Goal: Task Accomplishment & Management: Use online tool/utility

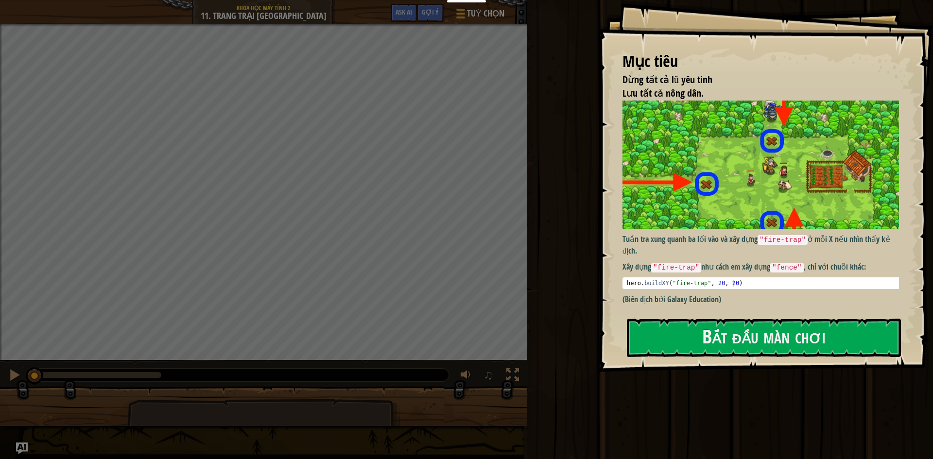
click at [700, 264] on p "Xây dựng "fire-trap" như cách em xây dựng "fence" , chỉ với chuỗi khác:" at bounding box center [765, 267] width 284 height 12
drag, startPoint x: 705, startPoint y: 335, endPoint x: 636, endPoint y: 300, distance: 77.2
click at [706, 336] on button "Bắt đầu màn chơi" at bounding box center [764, 338] width 274 height 38
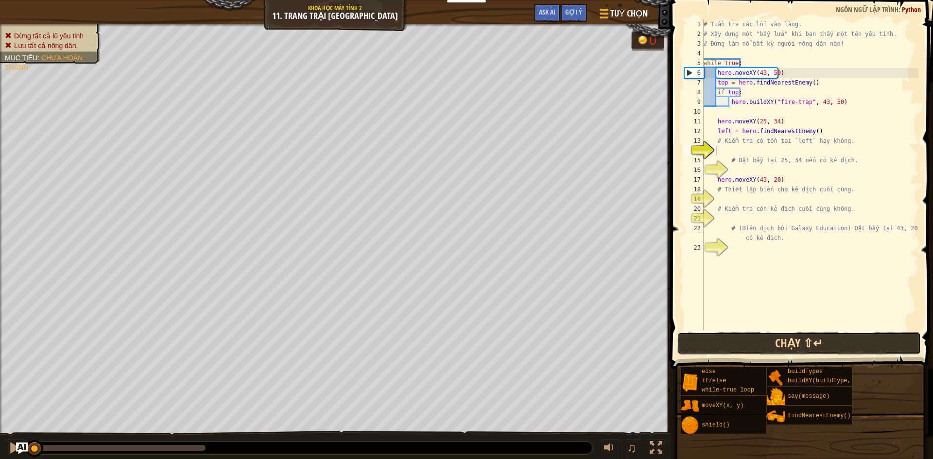
click at [743, 342] on button "Chạy ⇧↵" at bounding box center [800, 343] width 244 height 22
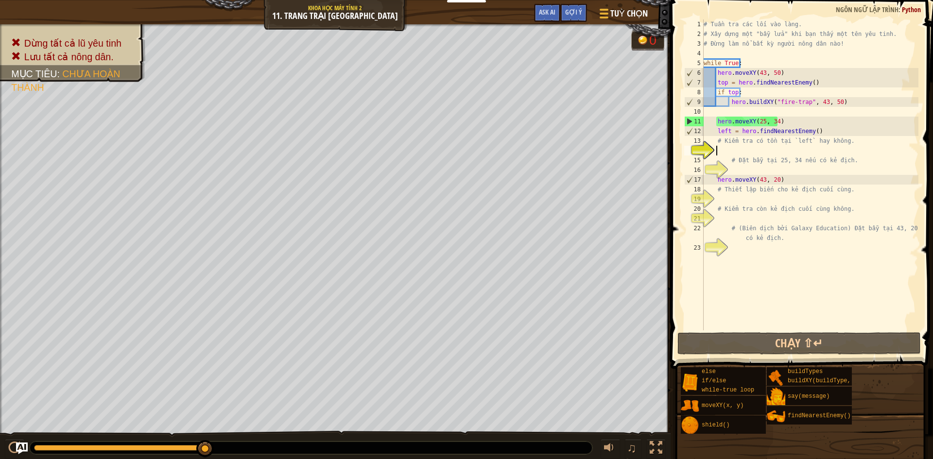
click at [718, 113] on div "# Tuần tra các lối vào làng. # Xây dựng một "bẫy lửa" khi bạn thấy một tên yêu …" at bounding box center [810, 184] width 217 height 331
click at [718, 117] on div "# Tuần tra các lối vào làng. # Xây dựng một "bẫy lửa" khi bạn thấy một tên yêu …" at bounding box center [810, 184] width 217 height 331
type textarea "hero.moveXY(25, 34)"
click at [717, 118] on div "# Tuần tra các lối vào làng. # Xây dựng một "bẫy lửa" khi bạn thấy một tên yêu …" at bounding box center [810, 184] width 217 height 331
click at [717, 115] on div "# Tuần tra các lối vào làng. # Xây dựng một "bẫy lửa" khi bạn thấy một tên yêu …" at bounding box center [810, 184] width 217 height 331
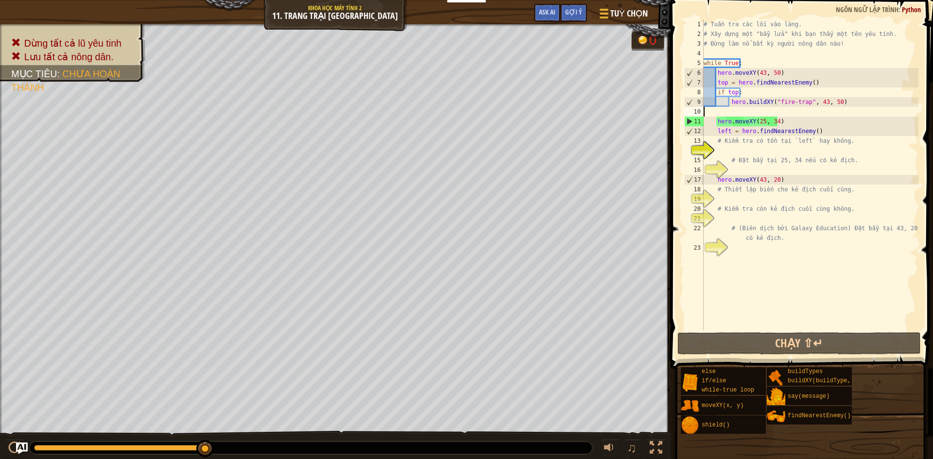
click at [722, 139] on div "# Tuần tra các lối vào làng. # Xây dựng một "bẫy lửa" khi bạn thấy một tên yêu …" at bounding box center [810, 184] width 217 height 331
type textarea "# Kiểm tra có tồn tại `left` hay không."
click at [722, 146] on div "# Tuần tra các lối vào làng. # Xây dựng một "bẫy lửa" khi bạn thấy một tên yêu …" at bounding box center [810, 184] width 217 height 331
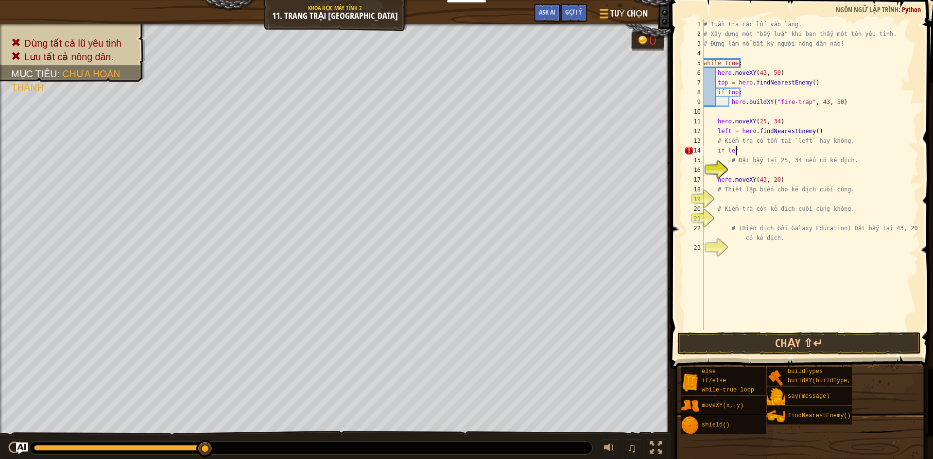
scroll to position [4, 2]
click at [714, 118] on div "# Tuần tra các lối vào làng. # Xây dựng một "bẫy lửa" khi bạn thấy một tên yêu …" at bounding box center [810, 184] width 217 height 331
type textarea "hero.moveXY(25, 34)"
click at [716, 115] on div "# Tuần tra các lối vào làng. # Xây dựng một "bẫy lửa" khi bạn thấy một tên yêu …" at bounding box center [810, 184] width 217 height 331
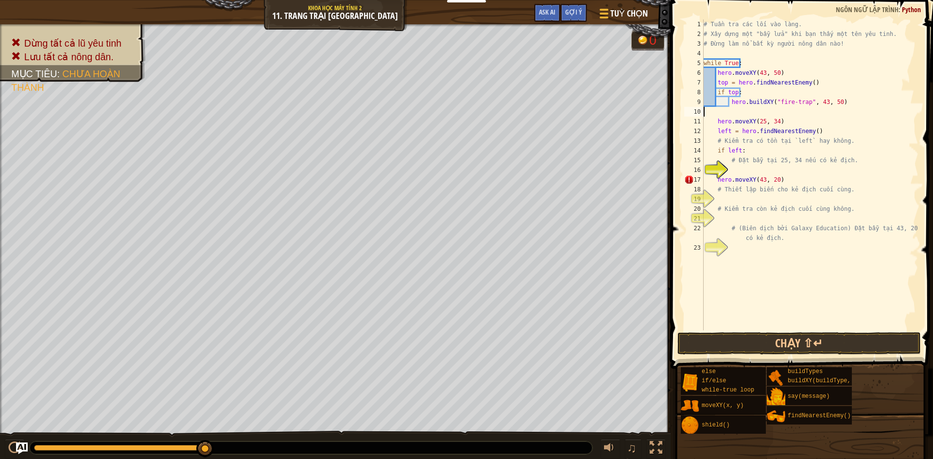
click at [716, 115] on div "# Tuần tra các lối vào làng. # Xây dựng một "bẫy lửa" khi bạn thấy một tên yêu …" at bounding box center [810, 184] width 217 height 331
click at [739, 290] on div "# Tuần tra các lối vào làng. # Xây dựng một "bẫy lửa" khi bạn thấy một tên yêu …" at bounding box center [810, 184] width 217 height 331
click at [754, 176] on div "# Tuần tra các lối vào làng. # Xây dựng một "bẫy lửa" khi bạn thấy một tên yêu …" at bounding box center [810, 184] width 217 height 331
type textarea "hero.moveXY(43, 20)"
click at [735, 174] on div "# Tuần tra các lối vào làng. # Xây dựng một "bẫy lửa" khi bạn thấy một tên yêu …" at bounding box center [810, 184] width 217 height 331
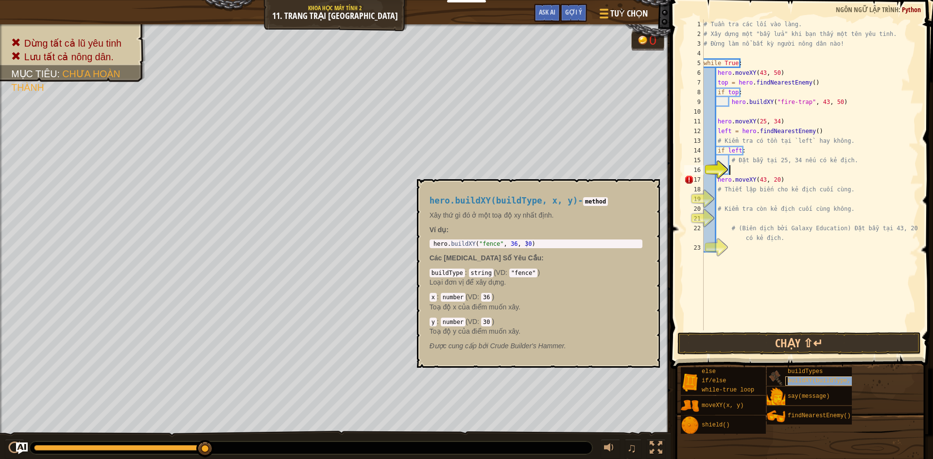
click at [828, 378] on span "buildXY(buildType, x, y)" at bounding box center [830, 381] width 84 height 7
type textarea "hero.buildXY("fence", 36, 30)"
drag, startPoint x: 521, startPoint y: 244, endPoint x: 422, endPoint y: 241, distance: 98.2
click at [421, 241] on div "hero.buildXY(buildType, x, y) - method Xây thứ gì đó ở một toạ độ xy nhất định.…" at bounding box center [538, 273] width 243 height 189
click at [654, 189] on div "hero.buildXY(buildType, x, y) - method Xây thứ gì đó ở một toạ độ xy nhất định.…" at bounding box center [538, 273] width 243 height 189
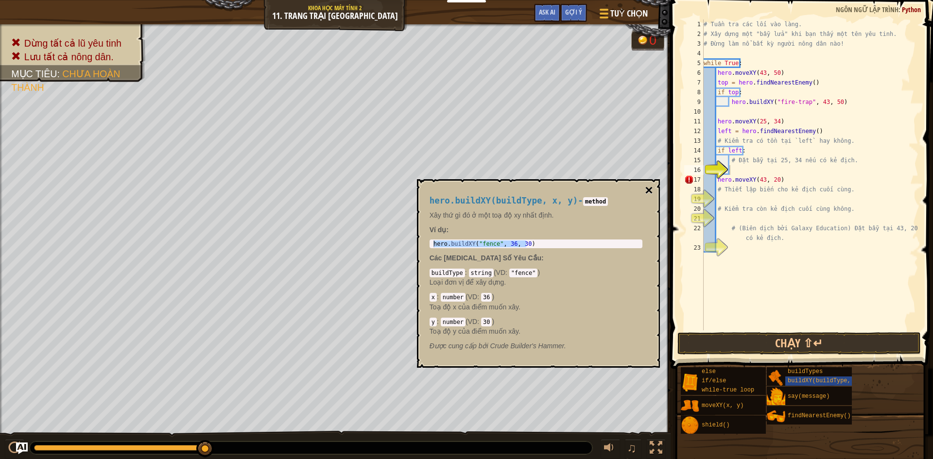
click at [651, 187] on button "×" at bounding box center [649, 191] width 8 height 14
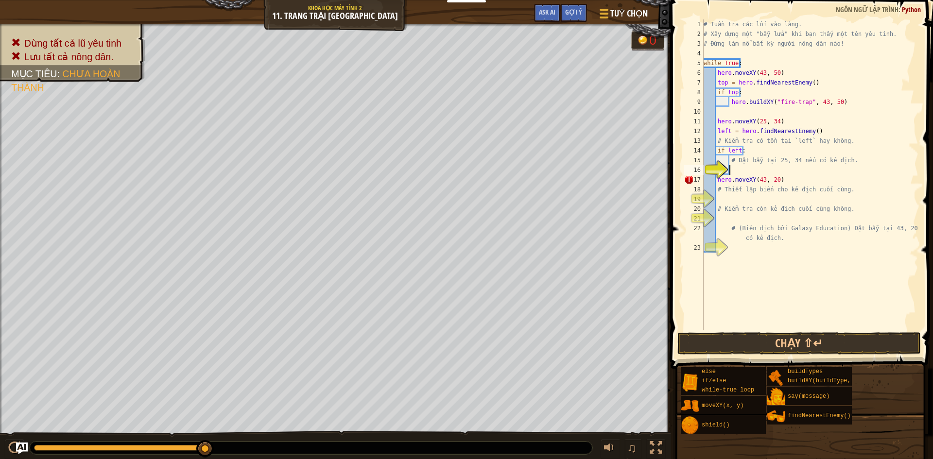
paste textarea "hero.buildXY("fence", 36, 30)"
click at [215, 255] on div "copy 25, 34" at bounding box center [236, 258] width 82 height 19
drag, startPoint x: 819, startPoint y: 170, endPoint x: 799, endPoint y: 170, distance: 19.4
click at [799, 170] on div "# Tuần tra các lối vào làng. # Xây dựng một "bẫy lửa" khi bạn thấy một tên yêu …" at bounding box center [810, 184] width 217 height 331
paste textarea "25, 34"
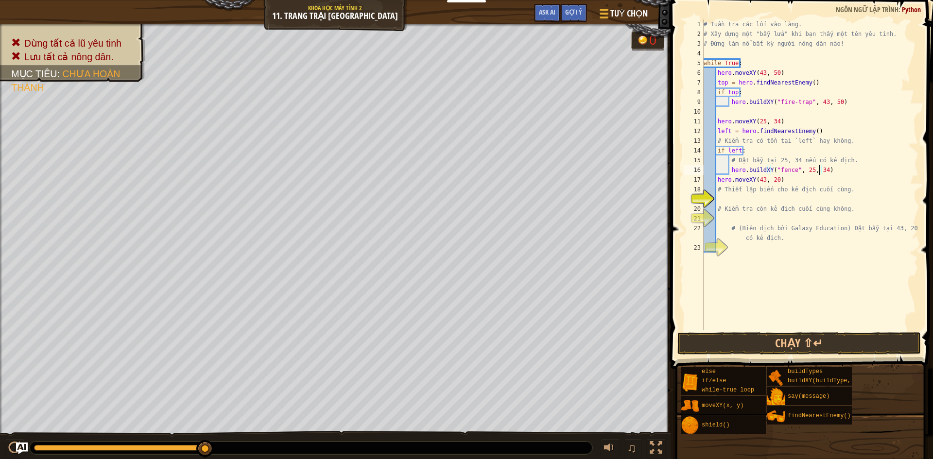
type textarea "# (Biên dịch bởi Galaxy Education) Đặt bẫy tại 43, 20 nếu có kẻ địch."
drag, startPoint x: 721, startPoint y: 224, endPoint x: 716, endPoint y: 219, distance: 6.5
click at [716, 219] on div "# Tuần tra các lối vào làng. # Xây dựng một "bẫy lửa" khi bạn thấy một tên yêu …" at bounding box center [810, 184] width 217 height 331
paste textarea "25, 34"
type textarea "2"
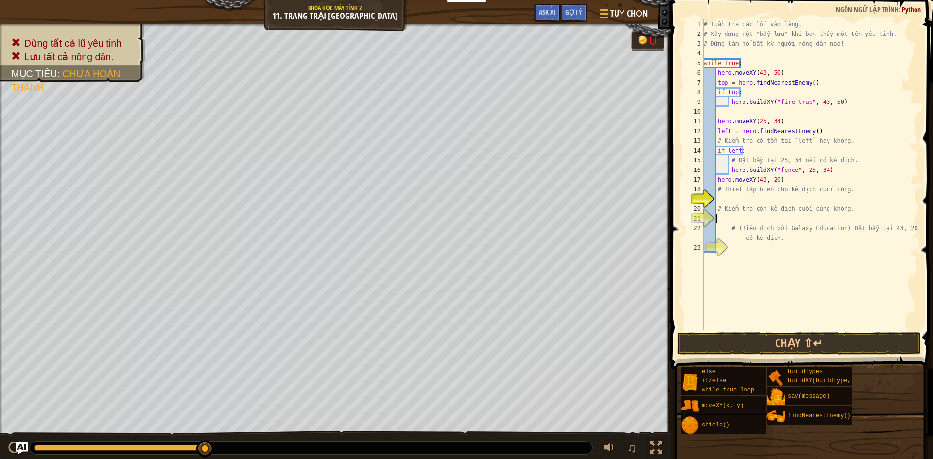
click at [742, 202] on div "# Tuần tra các lối vào làng. # Xây dựng một "bẫy lửa" khi bạn thấy một tên yêu …" at bounding box center [810, 184] width 217 height 331
click at [726, 224] on div "# Tuần tra các lối vào làng. # Xây dựng một "bẫy lửa" khi bạn thấy một tên yêu …" at bounding box center [810, 184] width 217 height 331
type textarea "# (Biên dịch bởi Galaxy Education) Đặt bẫy tại 43, 20 nếu có kẻ địch."
click at [722, 201] on div "# Tuần tra các lối vào làng. # Xây dựng một "bẫy lửa" khi bạn thấy một tên yêu …" at bounding box center [810, 184] width 217 height 331
click at [720, 219] on div "# Tuần tra các lối vào làng. # Xây dựng một "bẫy lửa" khi bạn thấy một tên yêu …" at bounding box center [810, 184] width 217 height 331
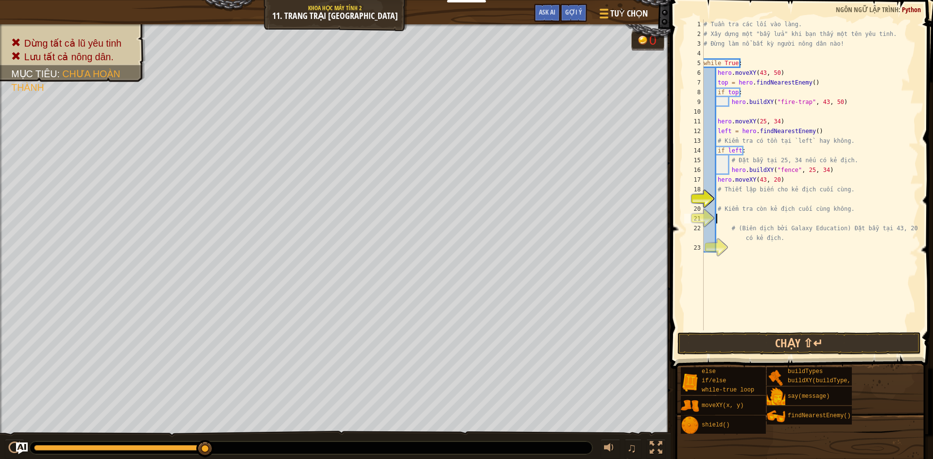
paste textarea "25, 34"
type textarea "2"
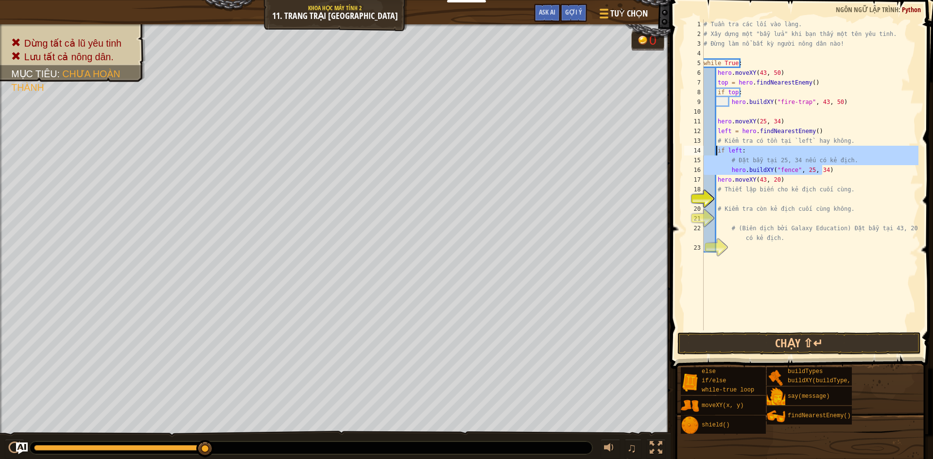
drag, startPoint x: 826, startPoint y: 170, endPoint x: 717, endPoint y: 149, distance: 111.3
click at [717, 149] on div "# Tuần tra các lối vào làng. # Xây dựng một "bẫy lửa" khi bạn thấy một tên yêu …" at bounding box center [810, 184] width 217 height 331
type textarea "if left: # Đặt bẫy tại 25, 34 nếu có kẻ địch."
click at [720, 217] on div "# Tuần tra các lối vào làng. # Xây dựng một "bẫy lửa" khi bạn thấy một tên yêu …" at bounding box center [810, 184] width 217 height 331
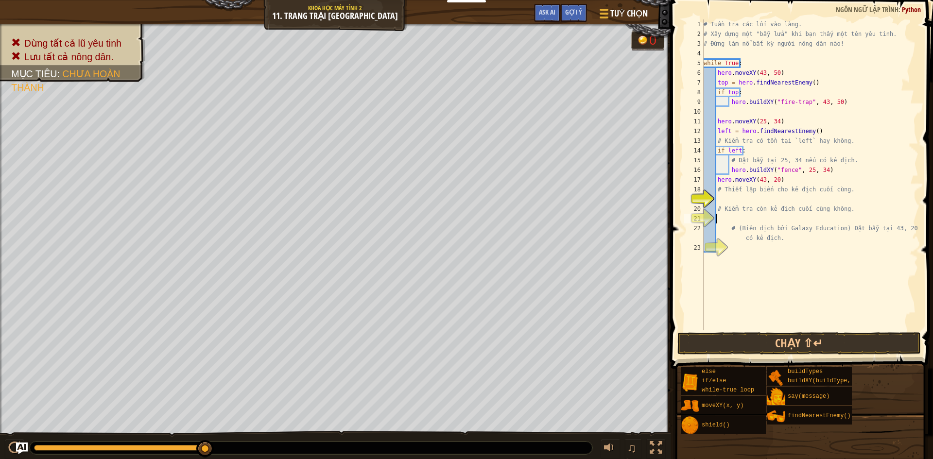
paste textarea "hero.buildXY("fence", 25, 34)"
type textarea "hero.buildXY("fence", 25, 34)"
click at [749, 296] on div "# Tuần tra các lối vào làng. # Xây dựng một "bẫy lửa" khi bạn thấy một tên yêu …" at bounding box center [810, 184] width 217 height 331
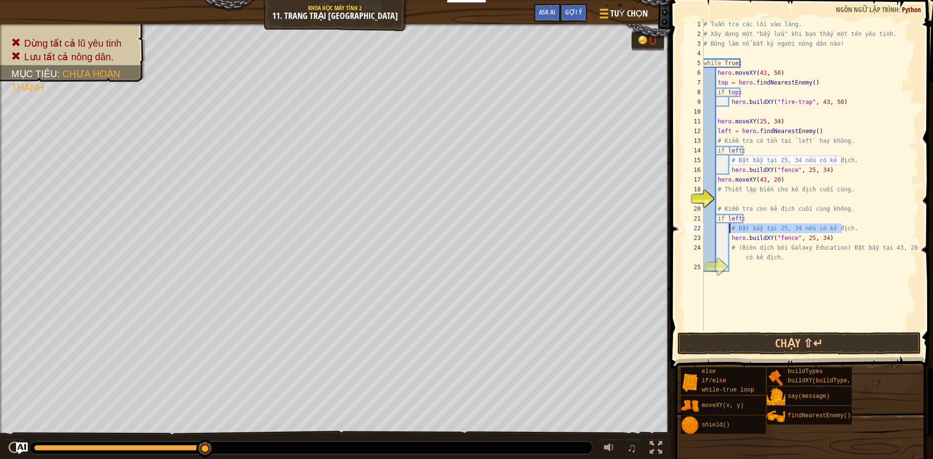
drag, startPoint x: 841, startPoint y: 229, endPoint x: 731, endPoint y: 227, distance: 110.3
click at [731, 227] on div "# Tuần tra các lối vào làng. # Xây dựng một "bẫy lửa" khi bạn thấy một tên yêu …" at bounding box center [810, 184] width 217 height 331
click at [737, 218] on div "# Tuần tra các lối vào làng. # Xây dựng một "bẫy lửa" khi bạn thấy một tên yêu …" at bounding box center [810, 184] width 217 height 331
click at [738, 221] on div "# Tuần tra các lối vào làng. # Xây dựng một "bẫy lửa" khi bạn thấy một tên yêu …" at bounding box center [810, 184] width 217 height 331
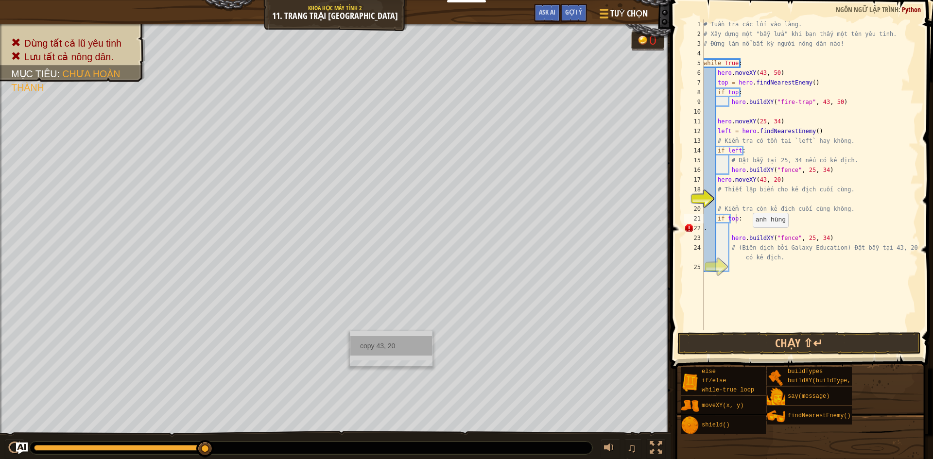
click at [382, 344] on div "copy 43, 20" at bounding box center [391, 345] width 82 height 19
drag, startPoint x: 820, startPoint y: 240, endPoint x: 800, endPoint y: 239, distance: 20.0
click at [800, 239] on div "# Tuần tra các lối vào làng. # Xây dựng một "bẫy lửa" khi bạn thấy một tên yêu …" at bounding box center [810, 184] width 217 height 331
click at [801, 236] on div "# Tuần tra các lối vào làng. # Xây dựng một "bẫy lửa" khi bạn thấy một tên yêu …" at bounding box center [810, 184] width 217 height 331
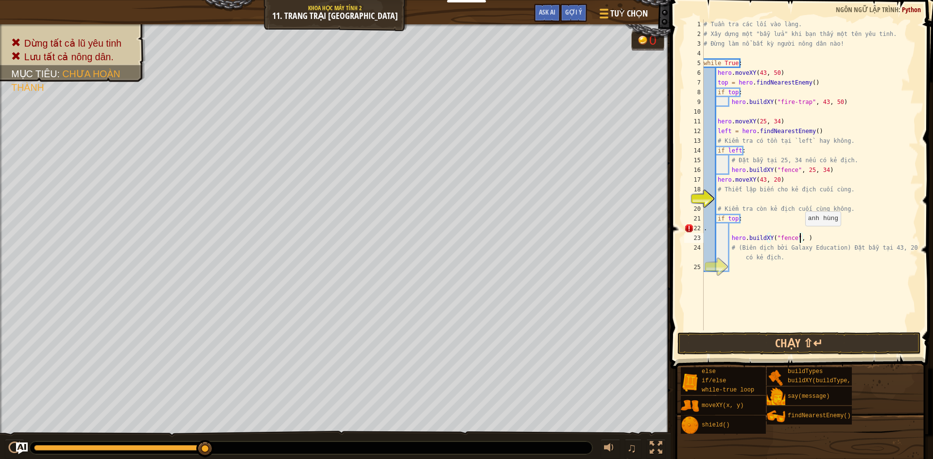
paste textarea "43, 20"
type textarea "hero.buildXY("fence", 43, 20)"
click at [792, 293] on div "# Tuần tra các lối vào làng. # Xây dựng một "bẫy lửa" khi bạn thấy một tên yêu …" at bounding box center [810, 184] width 217 height 331
click at [738, 204] on div "# Tuần tra các lối vào làng. # Xây dựng một "bẫy lửa" khi bạn thấy một tên yêu …" at bounding box center [810, 184] width 217 height 331
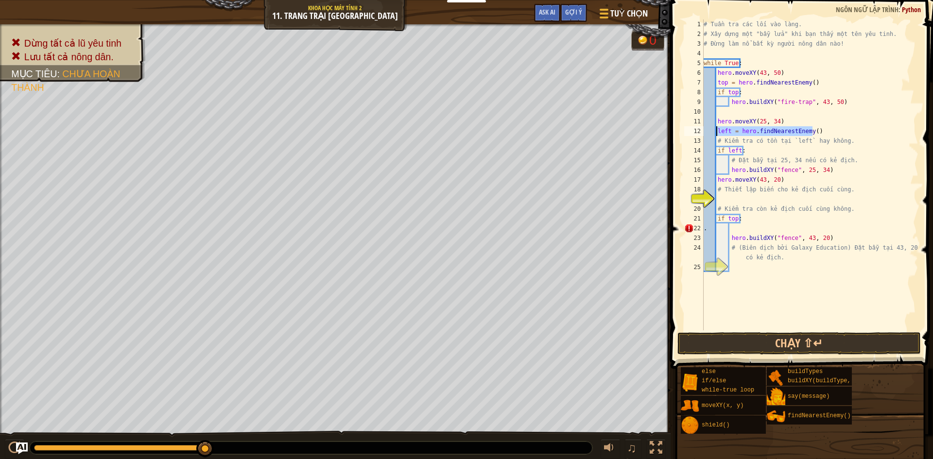
drag, startPoint x: 817, startPoint y: 131, endPoint x: 716, endPoint y: 133, distance: 100.6
click at [716, 133] on div "# Tuần tra các lối vào làng. # Xây dựng một "bẫy lửa" khi bạn thấy một tên yêu …" at bounding box center [810, 184] width 217 height 331
type textarea "left = hero.findNearestEnemy()"
click at [720, 198] on div "# Tuần tra các lối vào làng. # Xây dựng một "bẫy lửa" khi bạn thấy một tên yêu …" at bounding box center [810, 184] width 217 height 331
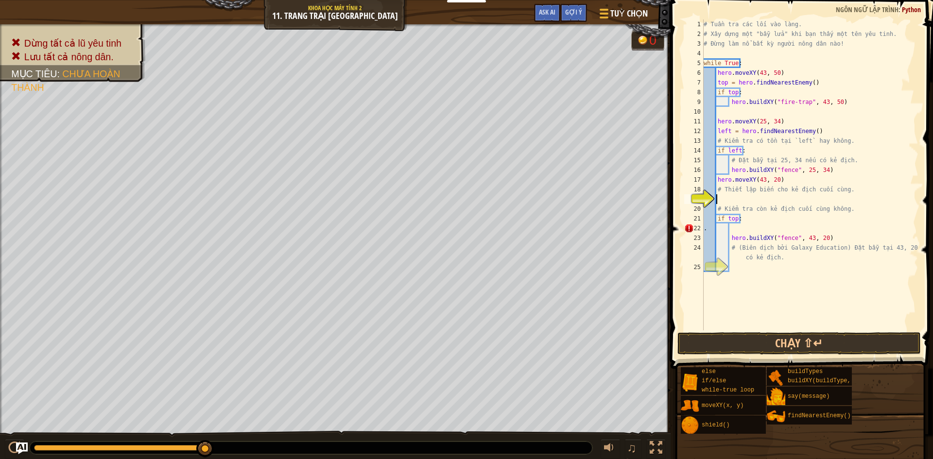
paste textarea "left = hero.findNearestEnemy()"
drag, startPoint x: 728, startPoint y: 199, endPoint x: 717, endPoint y: 199, distance: 10.7
click at [717, 199] on div "# Tuần tra các lối vào làng. # Xây dựng một "bẫy lửa" khi bạn thấy một tên yêu …" at bounding box center [810, 184] width 217 height 331
click at [734, 230] on div "# Tuần tra các lối vào làng. # Xây dựng một "bẫy lửa" khi bạn thấy một tên yêu …" at bounding box center [810, 184] width 217 height 331
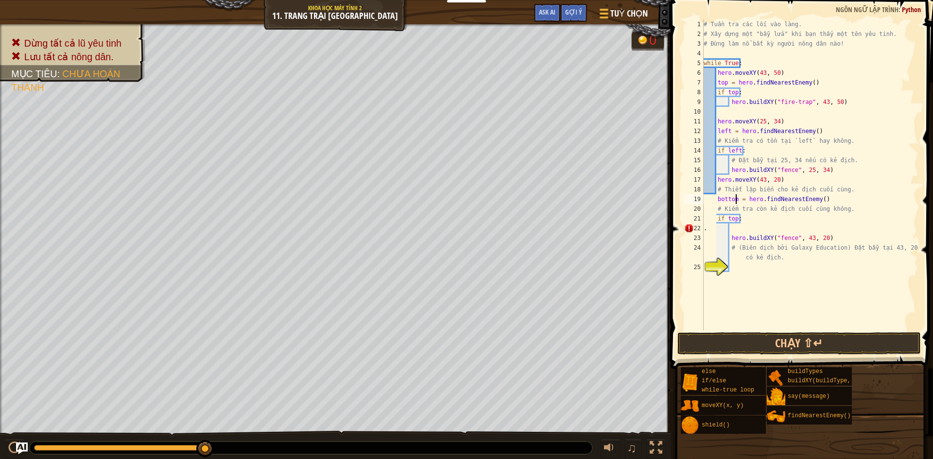
type textarea "."
click at [735, 286] on div "# Tuần tra các lối vào làng. # Xây dựng một "bẫy lửa" khi bạn thấy một tên yêu …" at bounding box center [810, 184] width 217 height 331
click at [766, 343] on button "Chạy ⇧↵" at bounding box center [800, 343] width 244 height 22
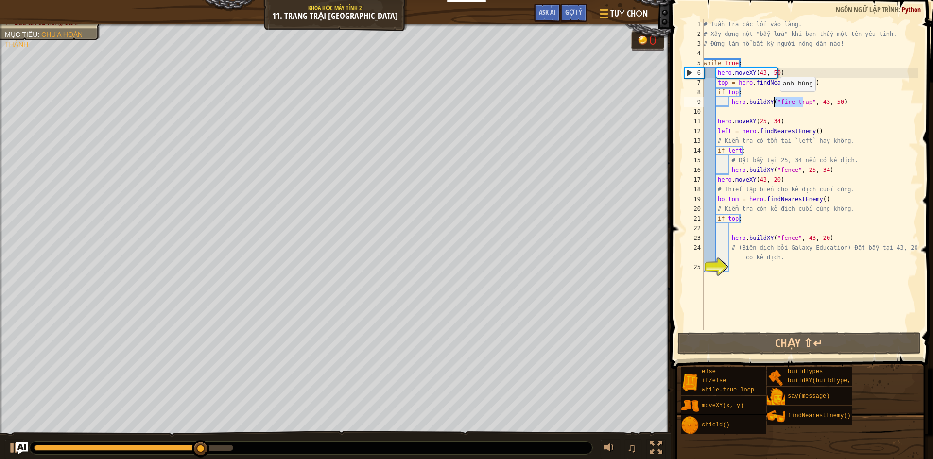
drag, startPoint x: 803, startPoint y: 104, endPoint x: 775, endPoint y: 101, distance: 27.8
click at [775, 101] on div "# Tuần tra các lối vào làng. # Xây dựng một "bẫy lửa" khi bạn thấy một tên yêu …" at bounding box center [810, 184] width 217 height 331
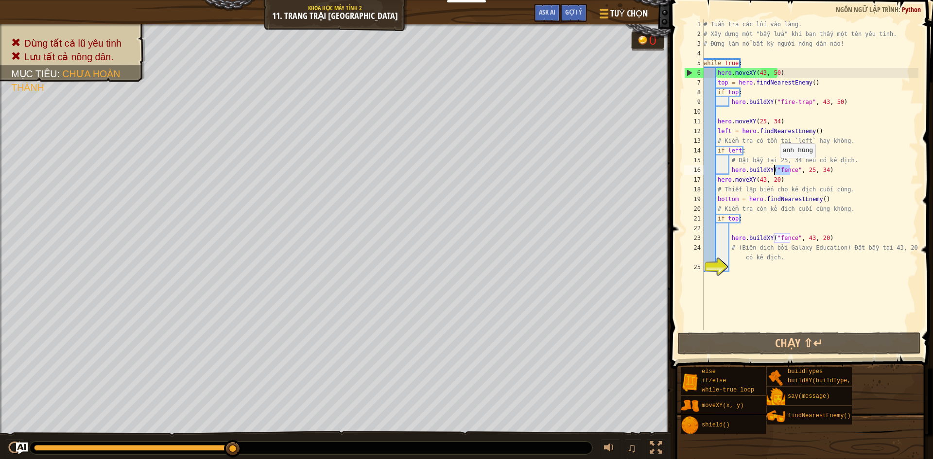
drag, startPoint x: 786, startPoint y: 169, endPoint x: 775, endPoint y: 168, distance: 10.8
click at [775, 168] on div "# Tuần tra các lối vào làng. # Xây dựng một "bẫy lửa" khi bạn thấy một tên yêu …" at bounding box center [810, 184] width 217 height 331
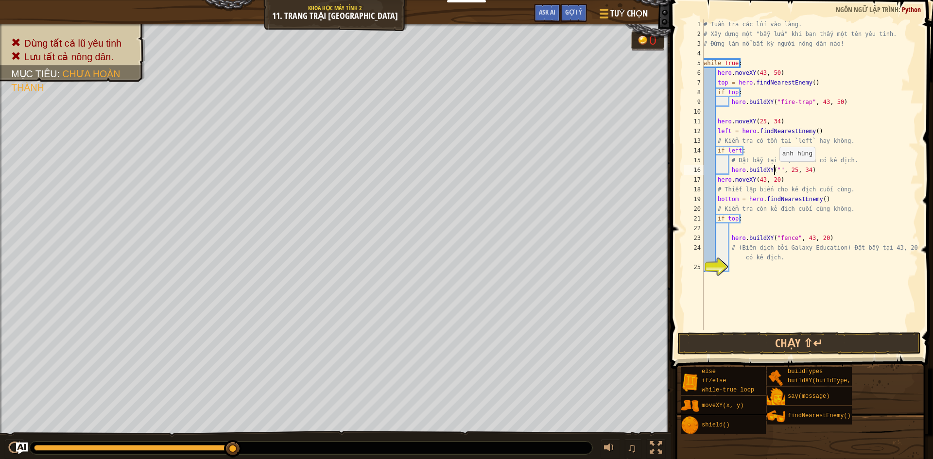
paste textarea "fire-trap"
drag, startPoint x: 790, startPoint y: 236, endPoint x: 776, endPoint y: 237, distance: 14.6
click at [776, 237] on div "# Tuần tra các lối vào làng. # Xây dựng một "bẫy lửa" khi bạn thấy một tên yêu …" at bounding box center [810, 184] width 217 height 331
paste textarea "fire-trap"
type textarea "hero.buildXY("fire-trap", 43, 20)"
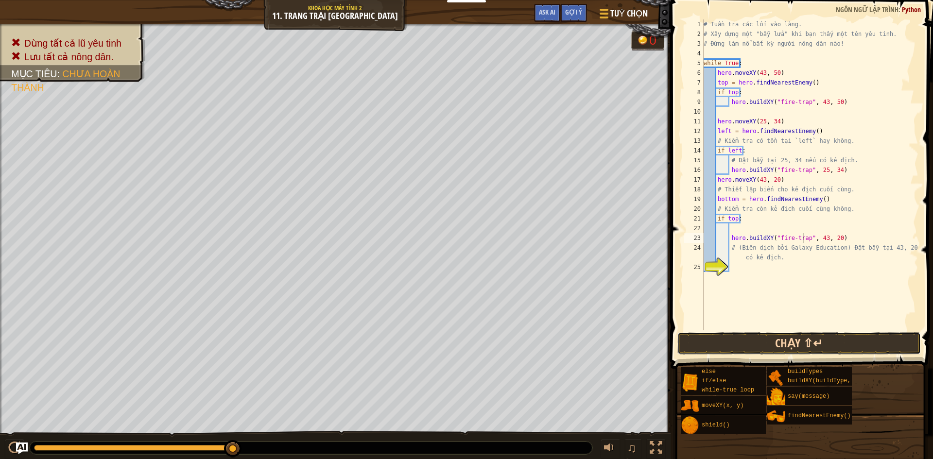
click at [805, 344] on button "Chạy ⇧↵" at bounding box center [800, 343] width 244 height 22
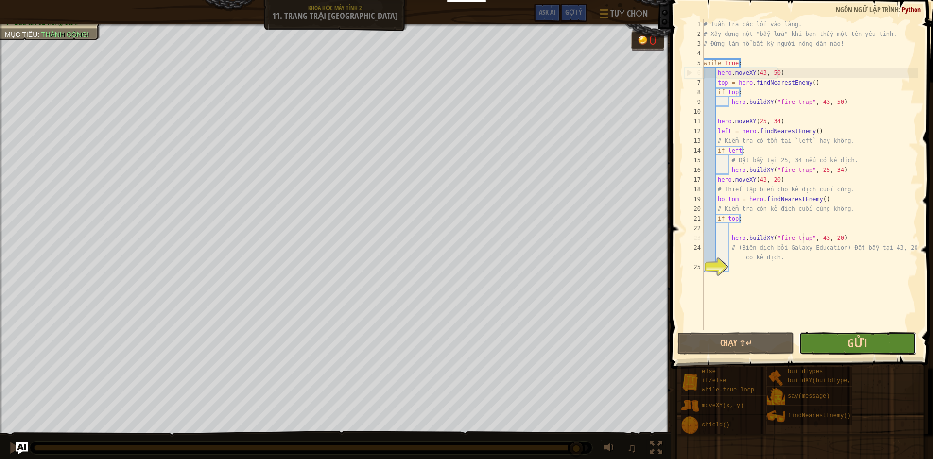
click at [864, 349] on span "Gửi" at bounding box center [858, 343] width 20 height 16
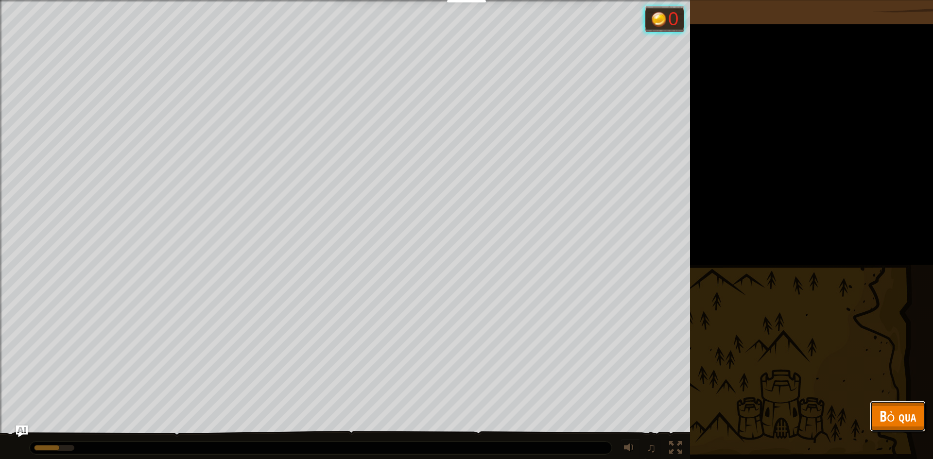
click at [903, 419] on span "Bỏ qua" at bounding box center [898, 416] width 36 height 20
